Goal: Check status: Check status

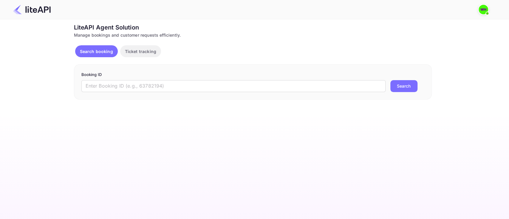
click at [483, 11] on img at bounding box center [484, 10] width 10 height 10
click at [432, 30] on img at bounding box center [431, 29] width 11 height 11
click at [459, 25] on p "[PERSON_NAME]" at bounding box center [461, 26] width 41 height 7
click at [442, 32] on p "agent" at bounding box center [446, 33] width 11 height 6
click at [134, 53] on div at bounding box center [254, 109] width 509 height 219
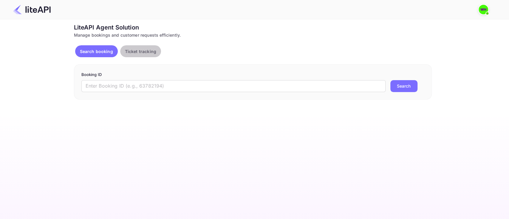
click at [134, 53] on p "Ticket tracking" at bounding box center [140, 51] width 31 height 6
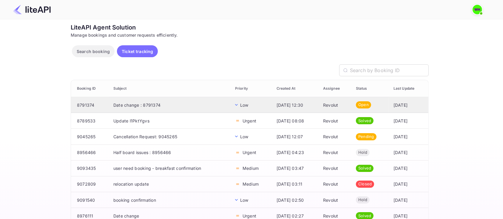
click at [177, 103] on td "Date change : 8791374" at bounding box center [170, 105] width 122 height 16
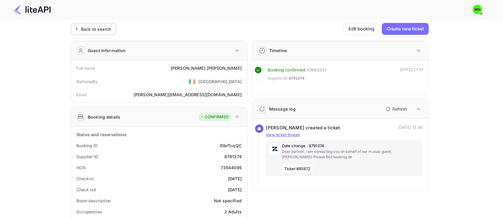
click at [80, 28] on div "Back to search" at bounding box center [92, 29] width 38 height 6
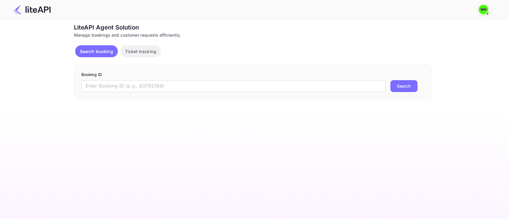
click at [36, 13] on img at bounding box center [32, 10] width 38 height 10
click at [17, 10] on img at bounding box center [32, 10] width 38 height 10
click at [38, 7] on img at bounding box center [32, 10] width 38 height 10
click at [90, 51] on p "Search booking" at bounding box center [96, 51] width 33 height 6
click at [177, 83] on input "text" at bounding box center [233, 86] width 304 height 12
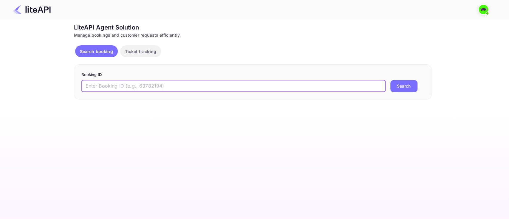
paste input "9080658"
type input "9080658"
click at [391, 80] on button "Search" at bounding box center [404, 86] width 27 height 12
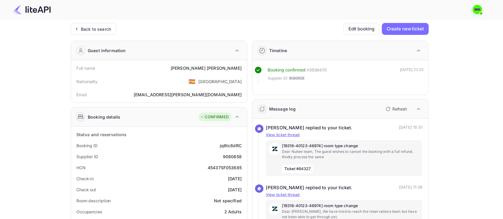
click at [74, 27] on icon at bounding box center [76, 29] width 6 height 6
